Goal: Navigation & Orientation: Find specific page/section

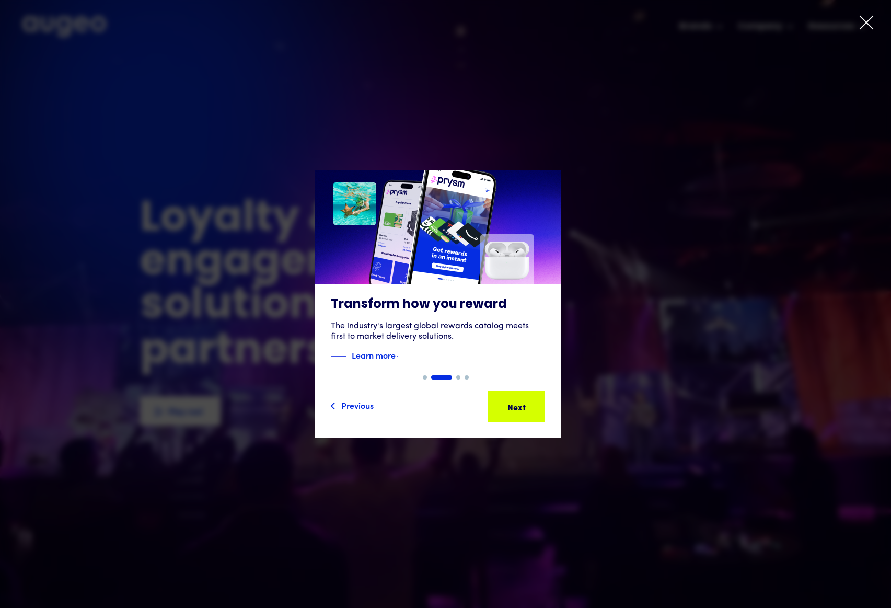
click at [863, 26] on icon at bounding box center [866, 22] width 13 height 13
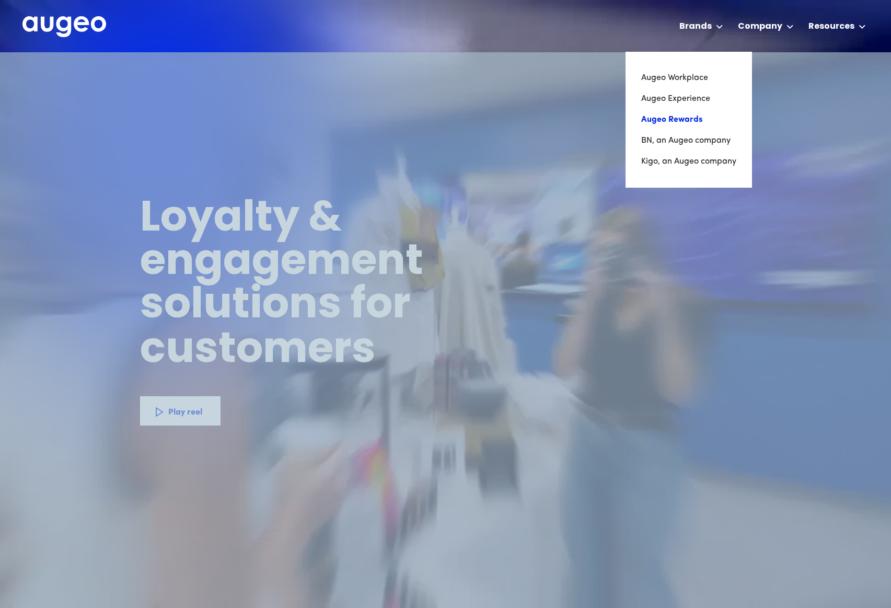
click at [685, 113] on link "Augeo Rewards" at bounding box center [688, 119] width 95 height 21
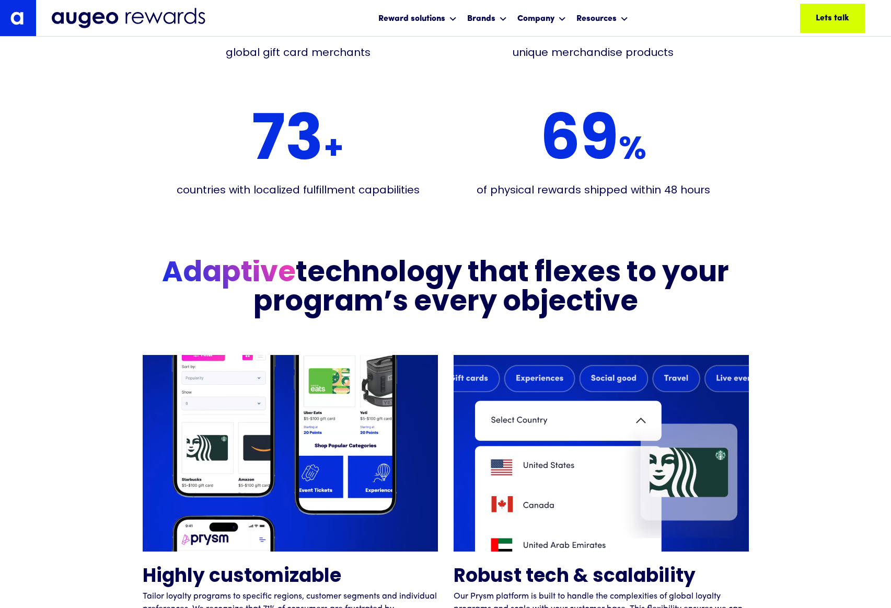
scroll to position [2308, 0]
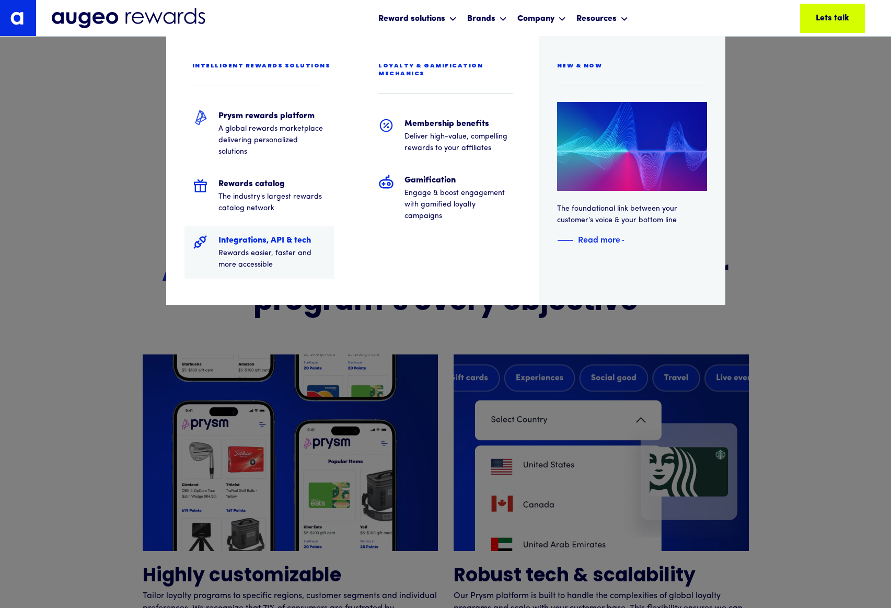
click at [309, 242] on h5 "Integrations, API & tech" at bounding box center [273, 240] width 108 height 13
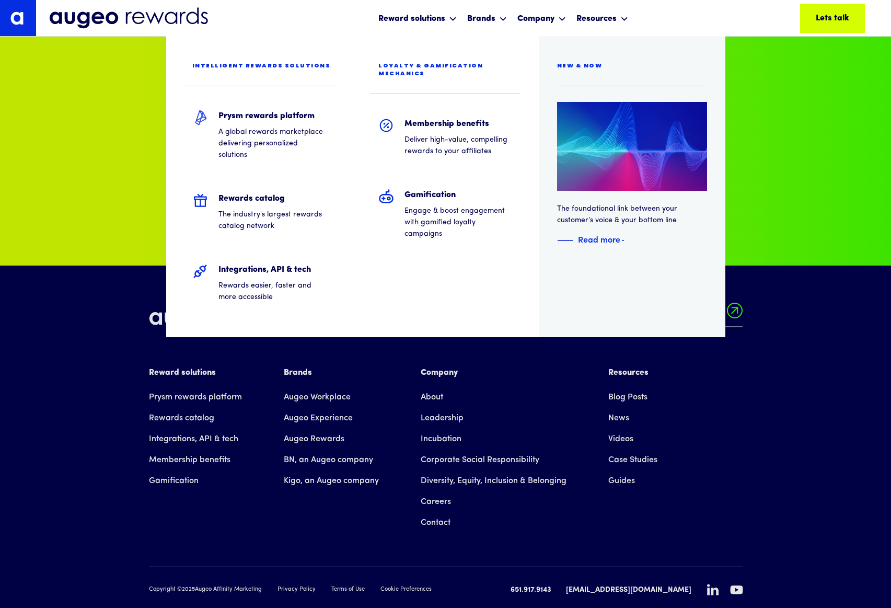
scroll to position [2772, 0]
